Goal: Task Accomplishment & Management: Manage account settings

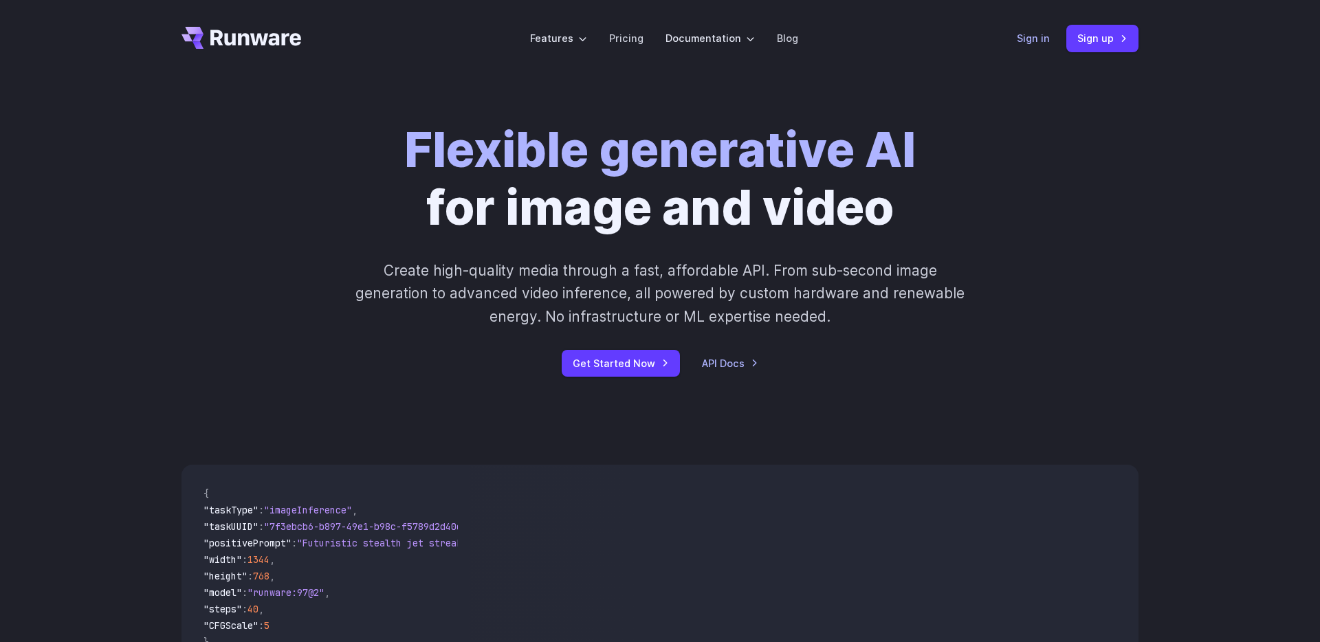
click at [1038, 38] on link "Sign in" at bounding box center [1033, 38] width 33 height 16
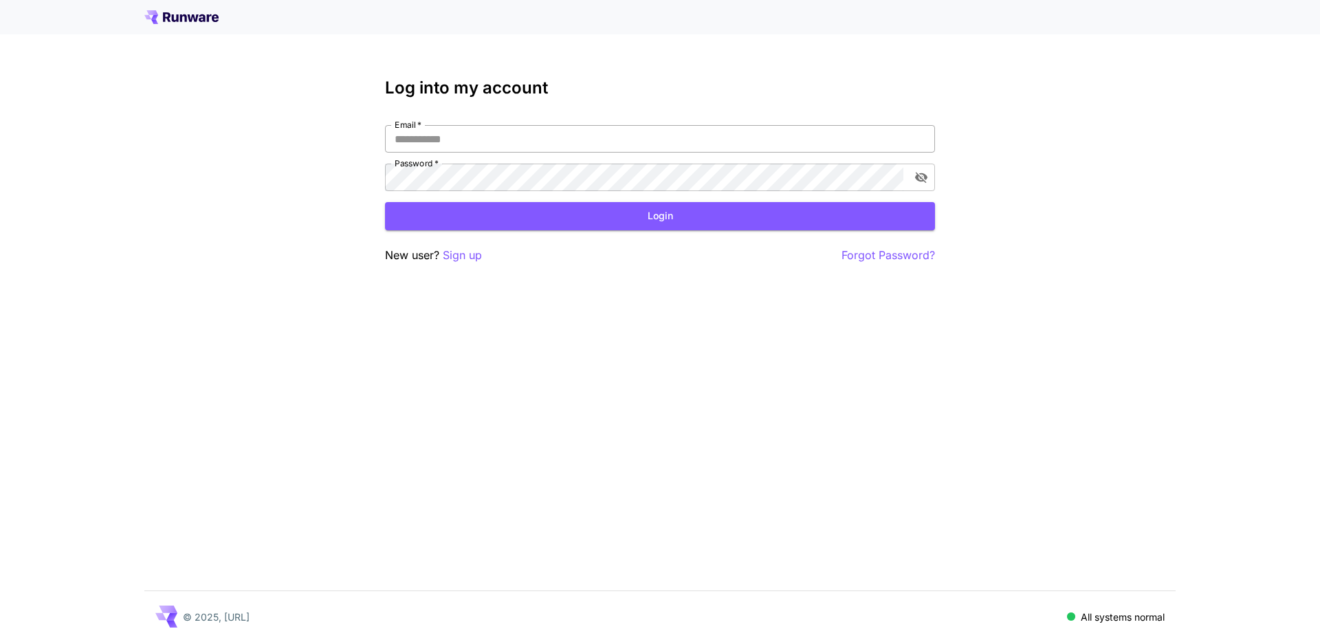
click at [504, 129] on input "Email   *" at bounding box center [660, 139] width 550 height 28
type input "**********"
click at [683, 224] on button "Login" at bounding box center [660, 216] width 550 height 28
